Goal: Check status: Check status

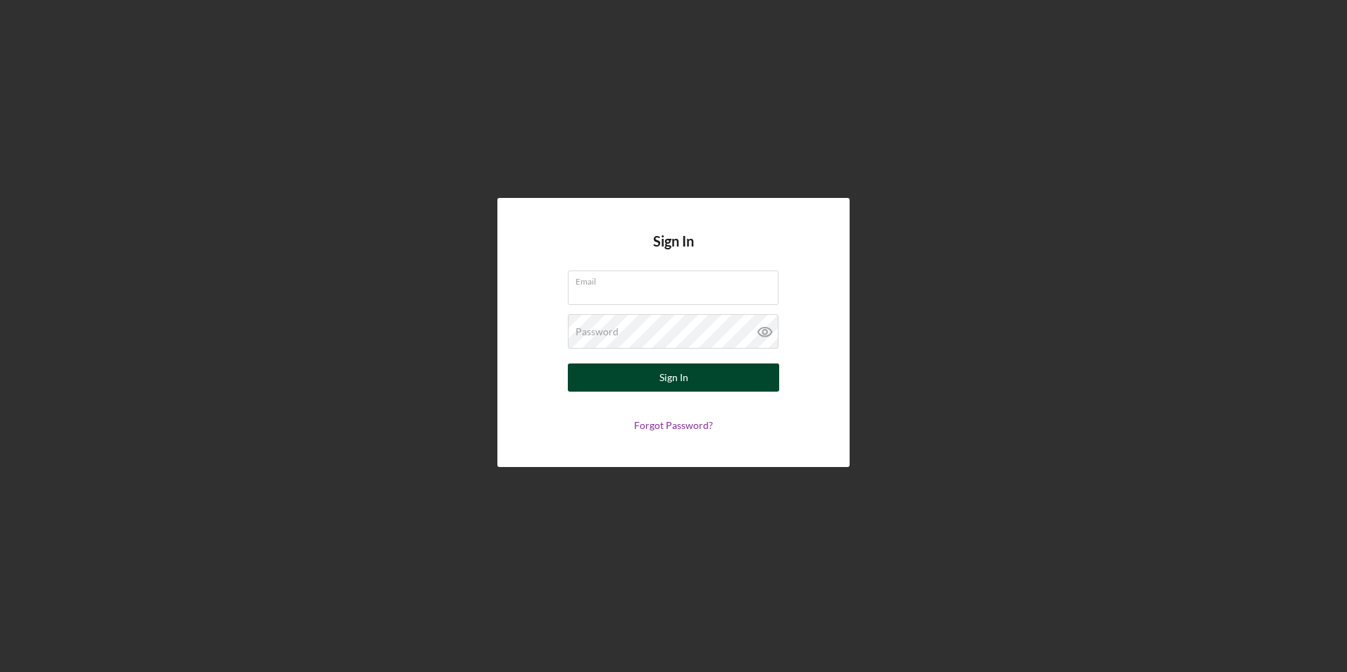
type input "[EMAIL_ADDRESS][DOMAIN_NAME]"
click at [683, 375] on div "Sign In" at bounding box center [673, 377] width 29 height 28
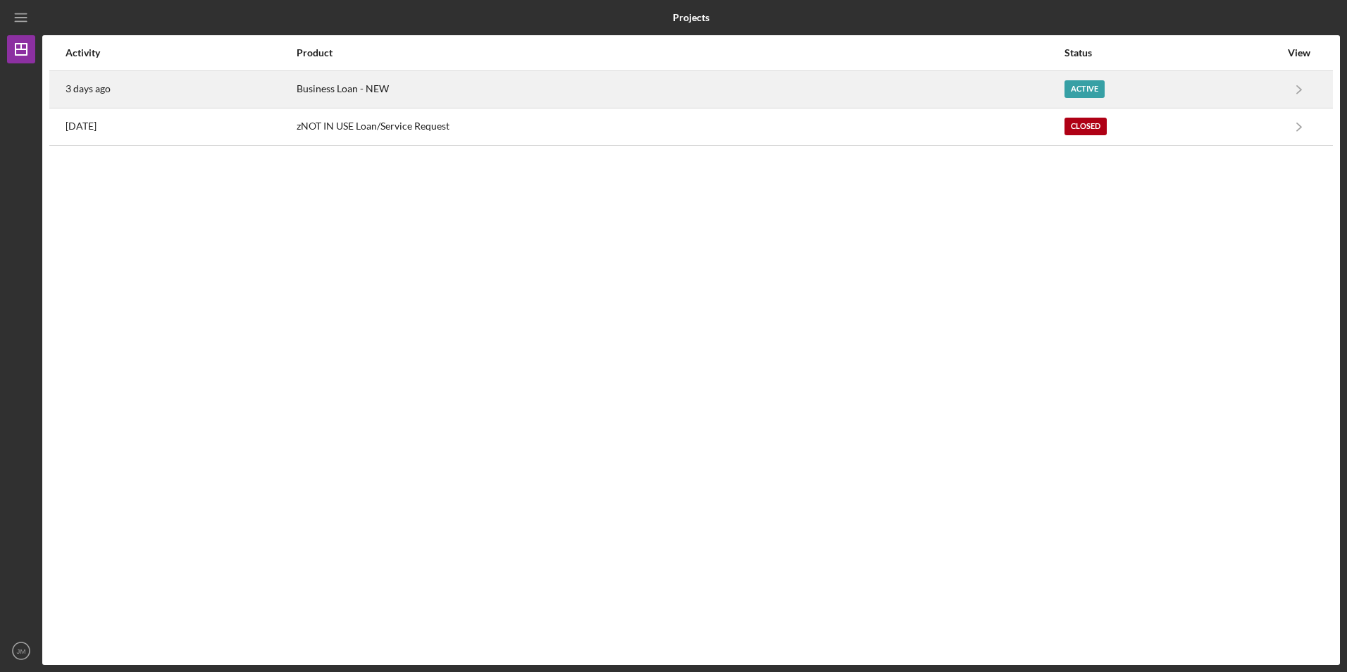
click at [87, 88] on time "3 days ago" at bounding box center [87, 88] width 45 height 11
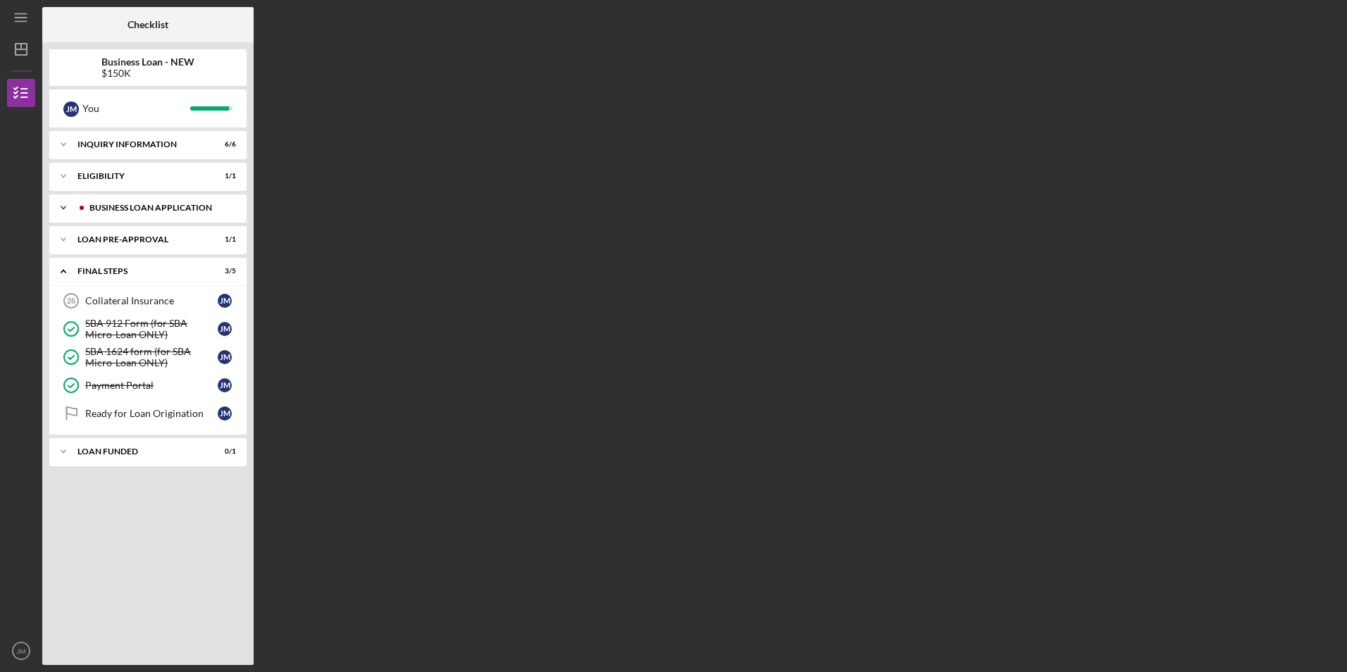
click at [192, 206] on div "BUSINESS LOAN APPLICATION" at bounding box center [158, 208] width 139 height 8
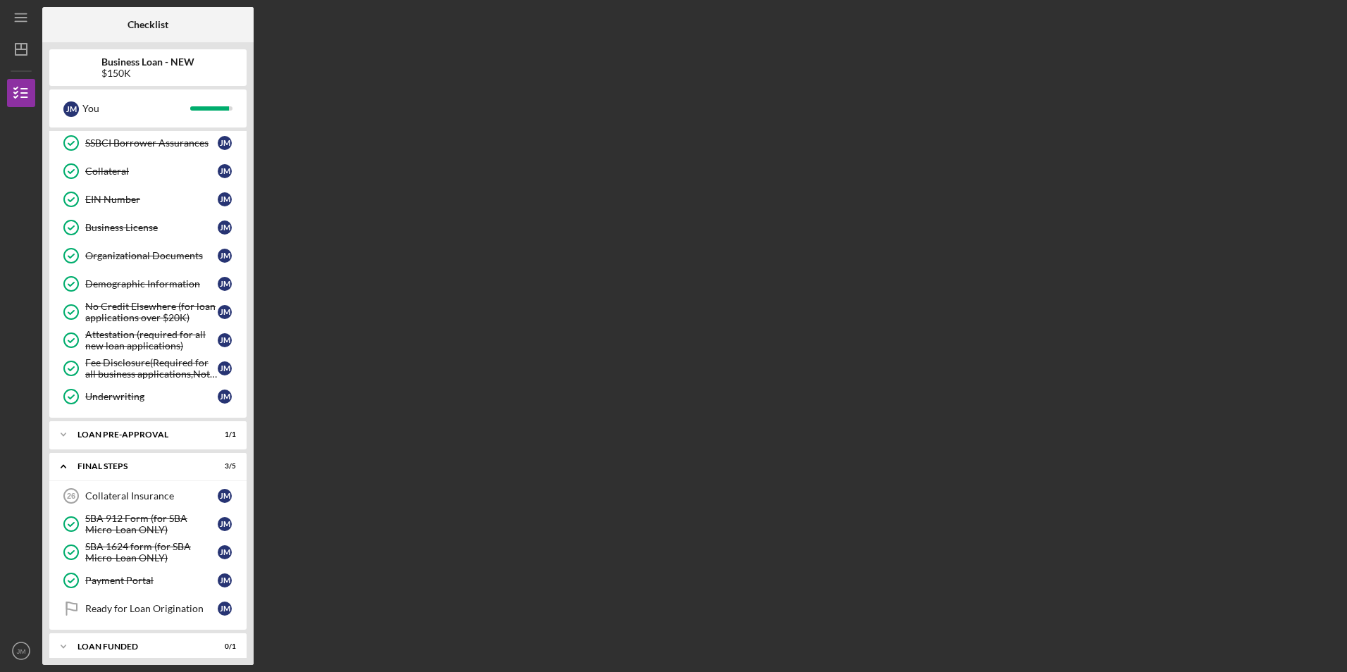
scroll to position [387, 0]
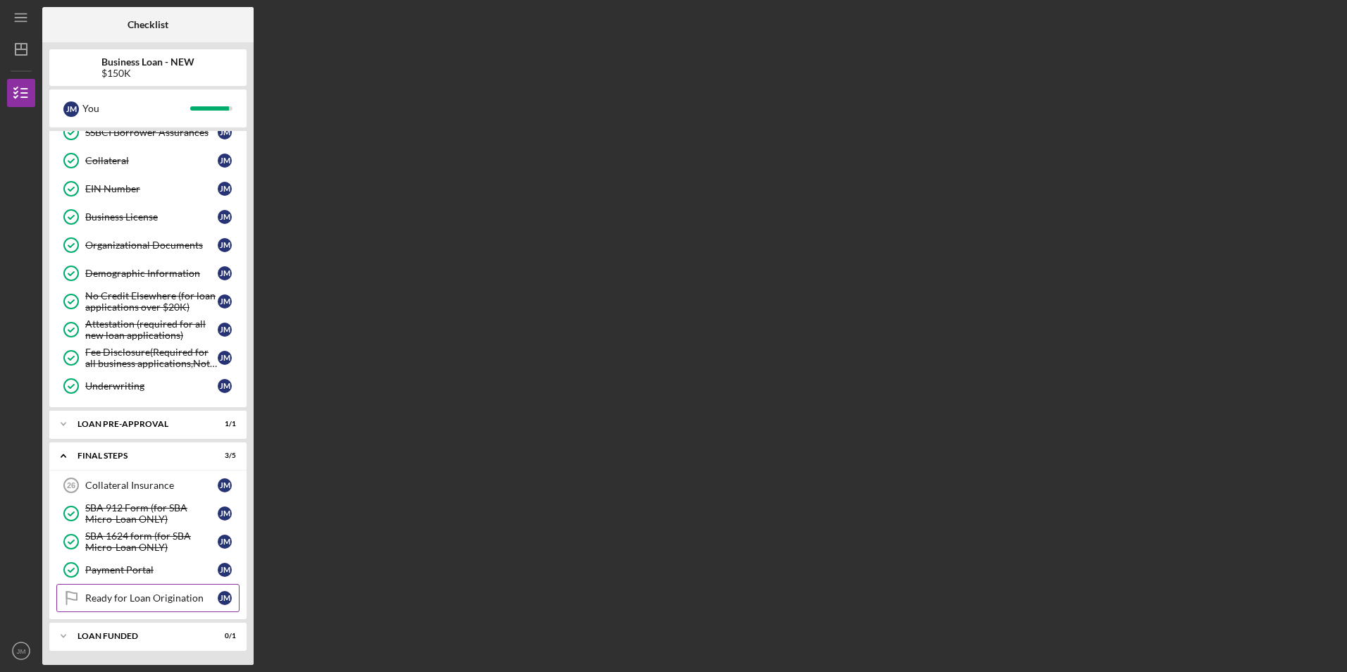
click at [170, 601] on div "Ready for Loan Origination" at bounding box center [151, 597] width 132 height 11
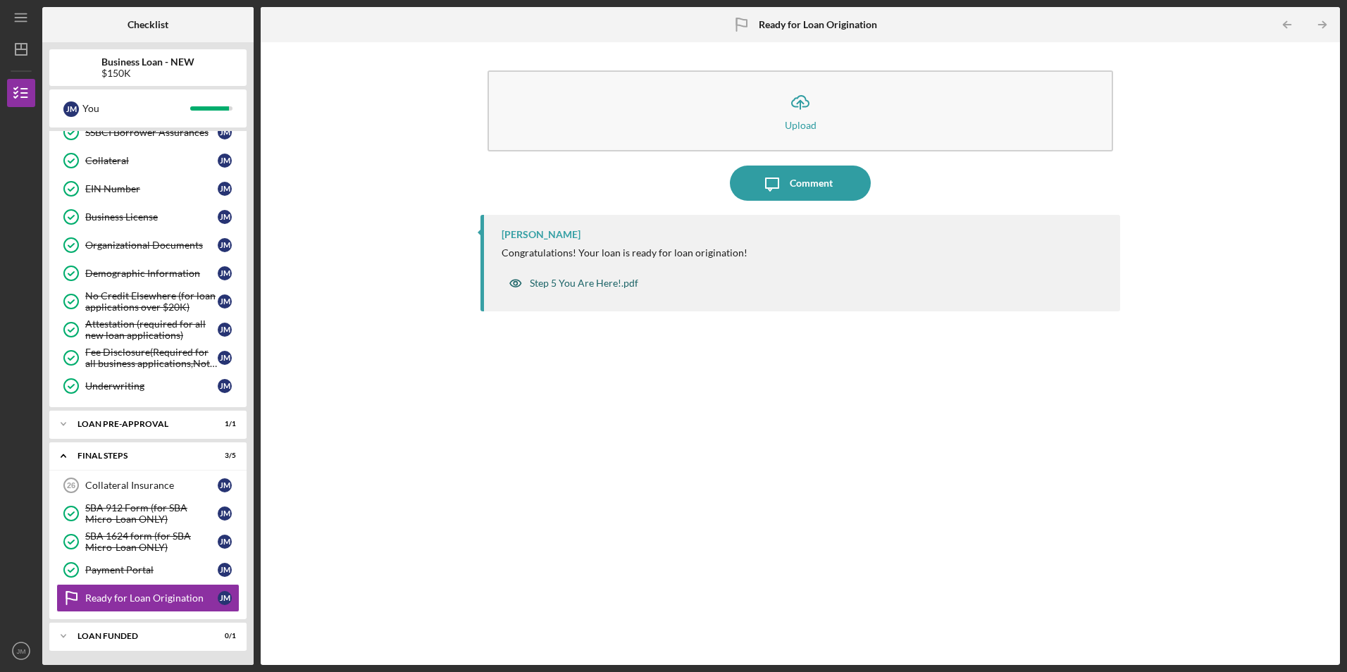
click at [575, 282] on div "Step 5 You Are Here!.pdf" at bounding box center [584, 282] width 108 height 11
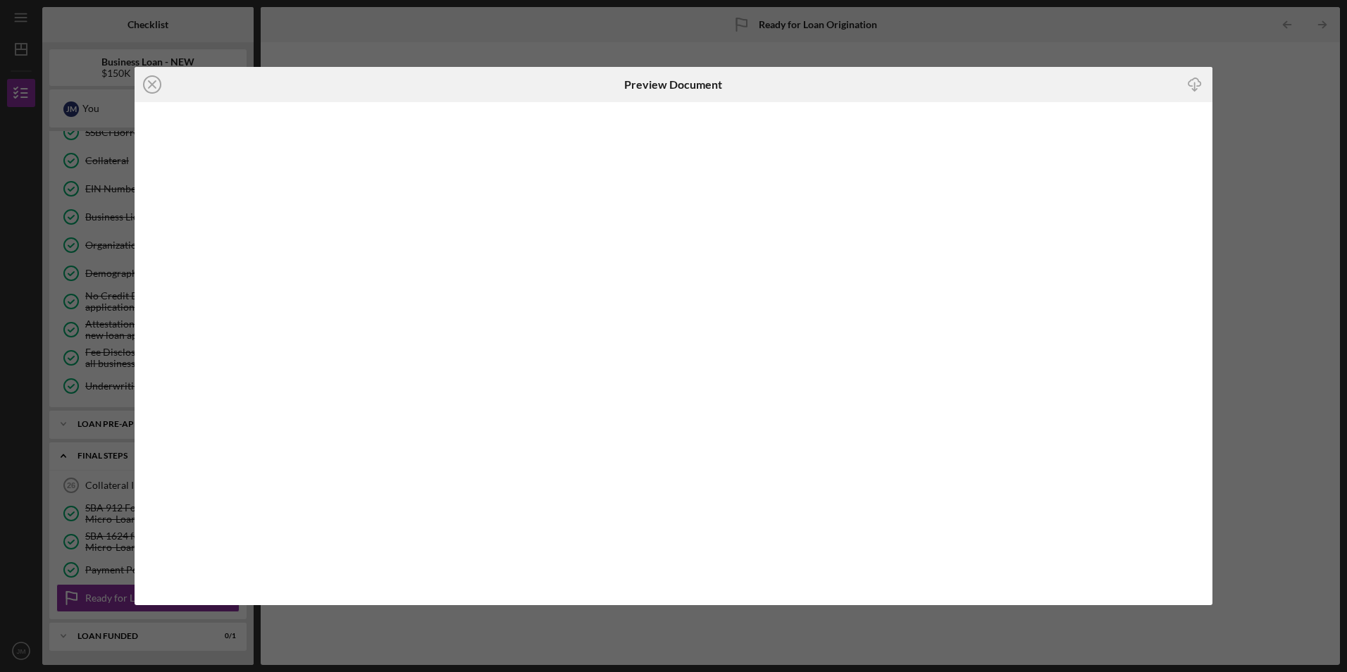
click at [150, 84] on icon "Icon/Close" at bounding box center [152, 84] width 35 height 35
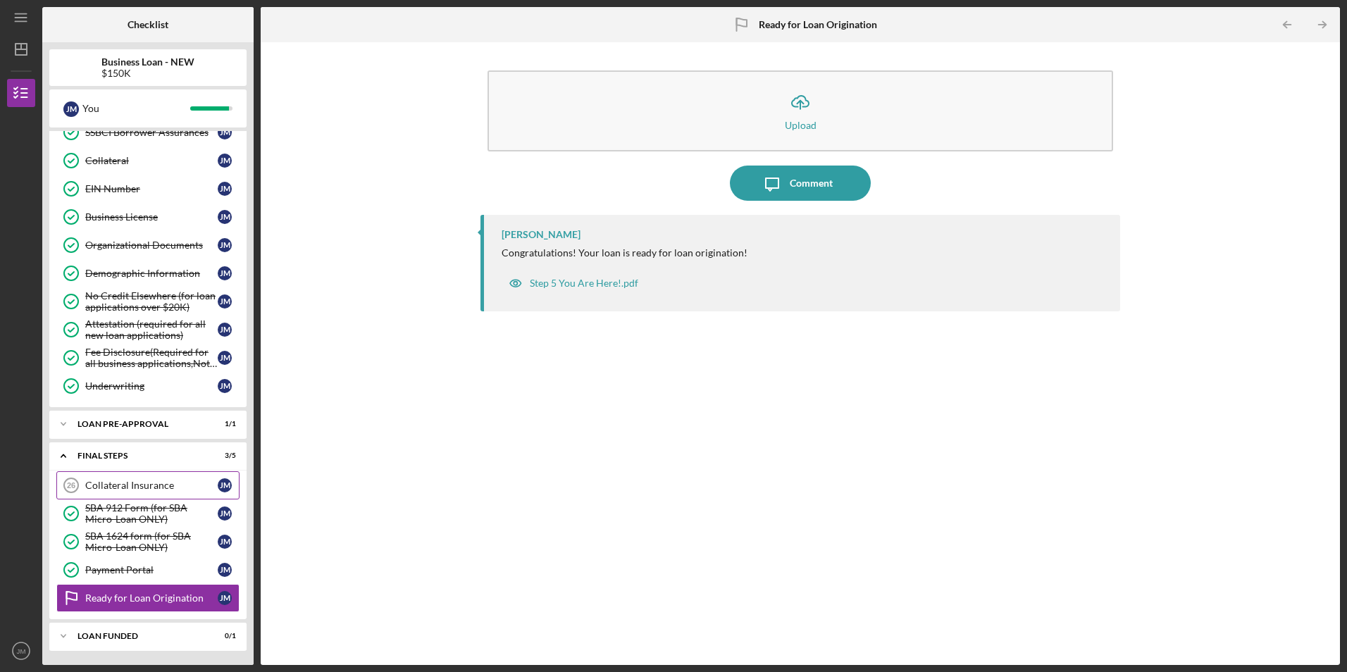
click at [142, 487] on div "Collateral Insurance" at bounding box center [151, 485] width 132 height 11
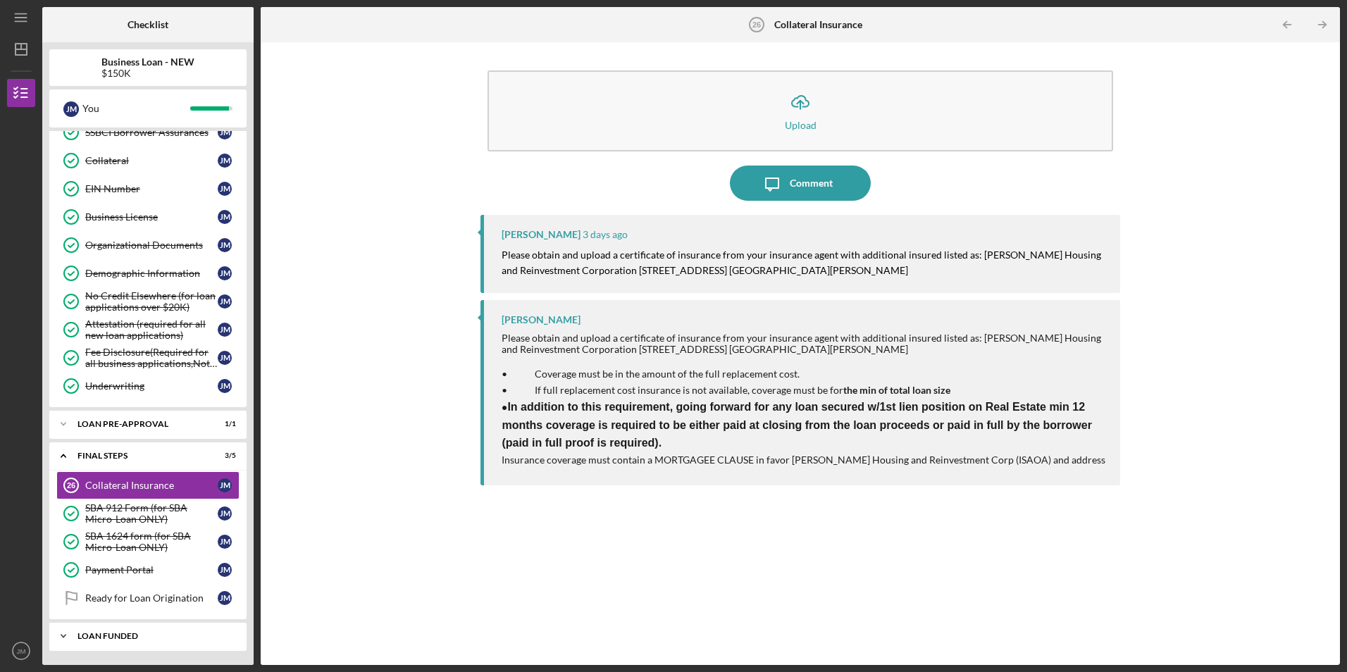
click at [124, 635] on div "LOAN FUNDED" at bounding box center [152, 636] width 151 height 8
click at [118, 635] on div "LOAN FUNDED" at bounding box center [152, 636] width 151 height 8
